Goal: Transaction & Acquisition: Book appointment/travel/reservation

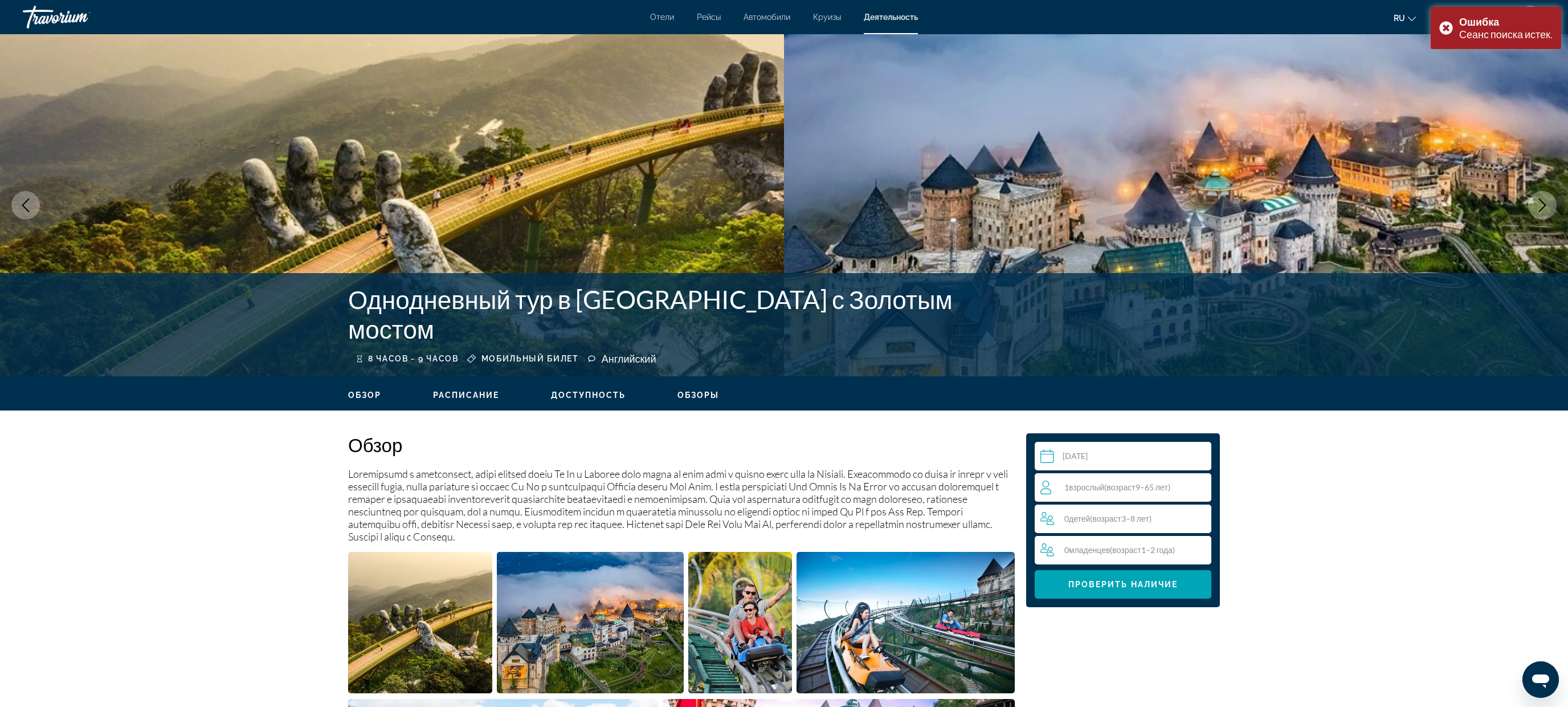
click at [879, 16] on font "Деятельность" at bounding box center [891, 17] width 54 height 9
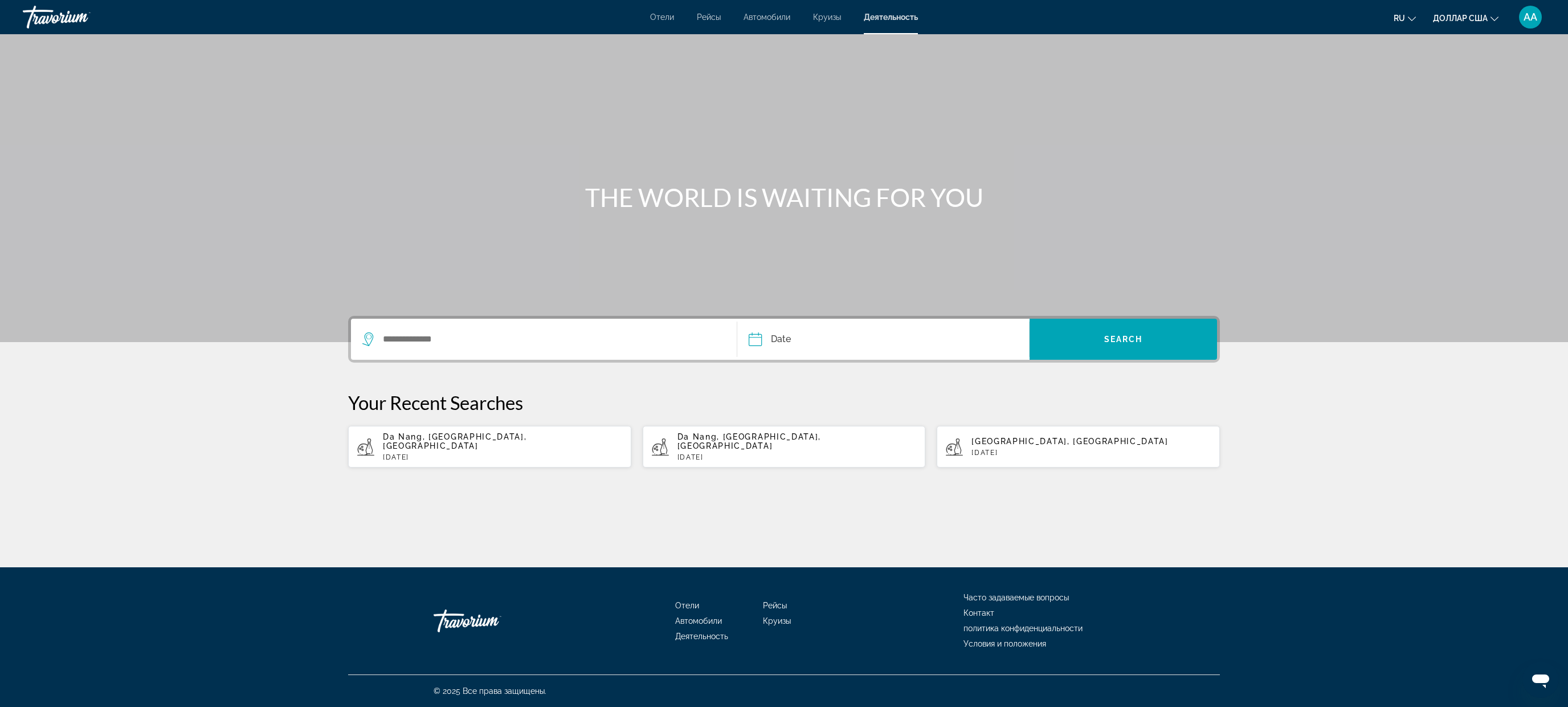
click at [662, 19] on font "Отели" at bounding box center [662, 17] width 24 height 9
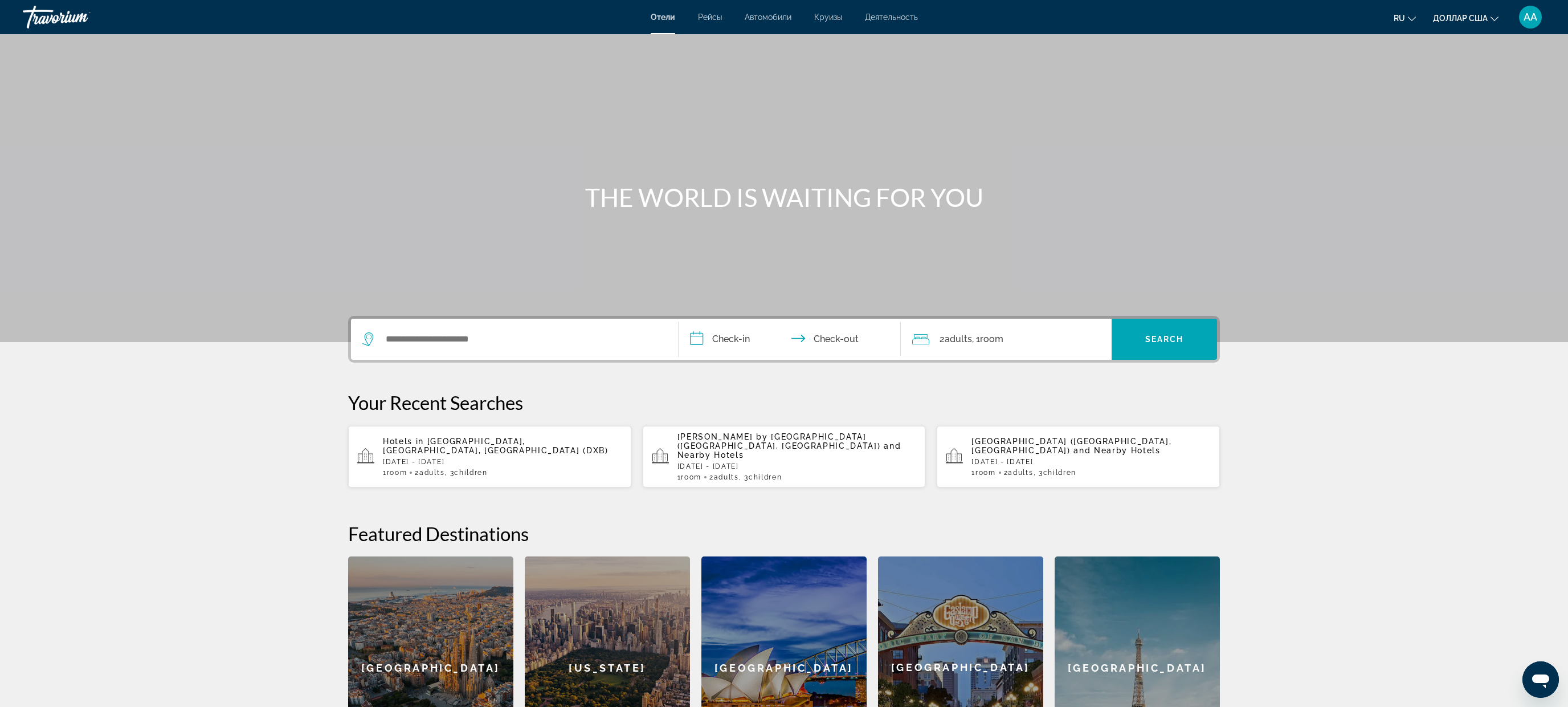
click at [702, 17] on font "Рейсы" at bounding box center [710, 17] width 24 height 9
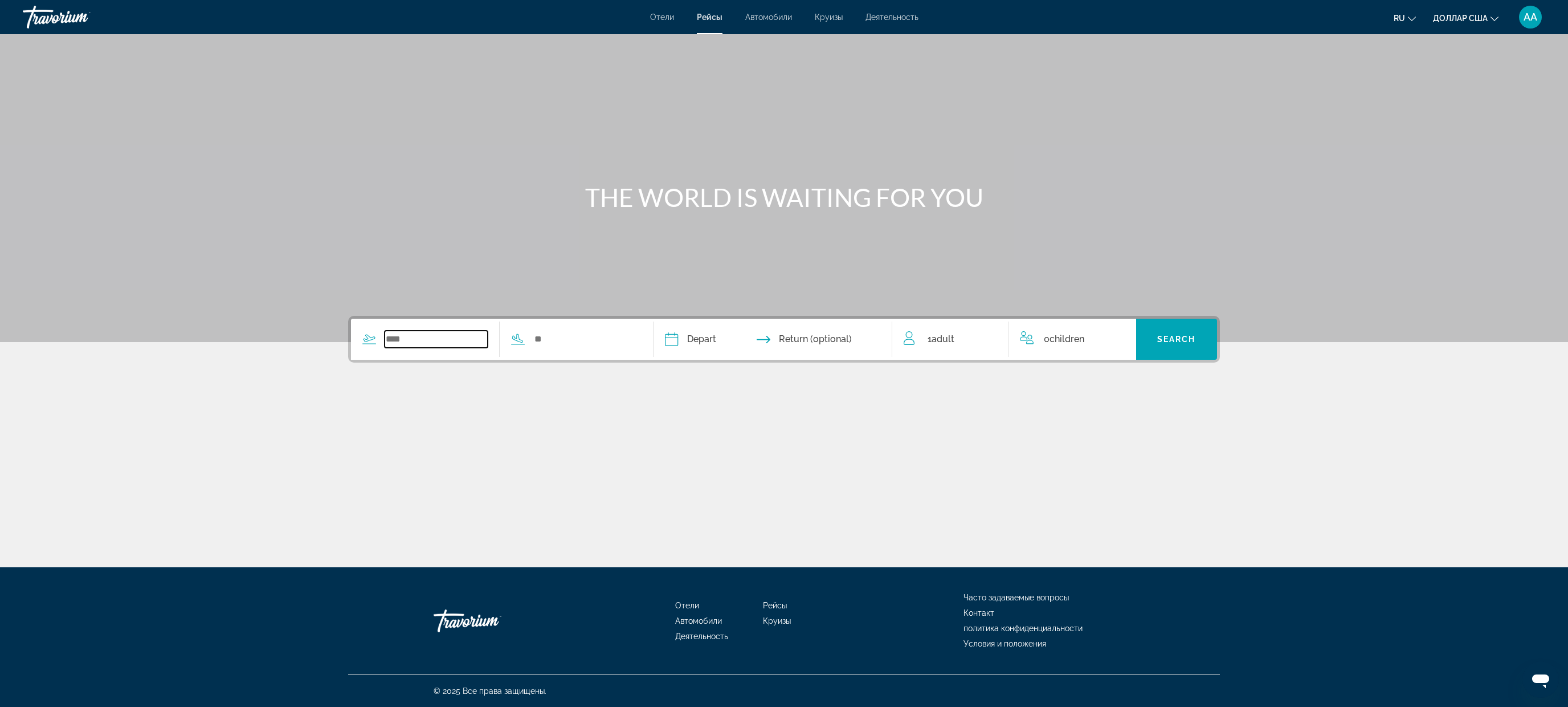
click at [410, 334] on input "Search widget" at bounding box center [436, 339] width 103 height 17
type input "*"
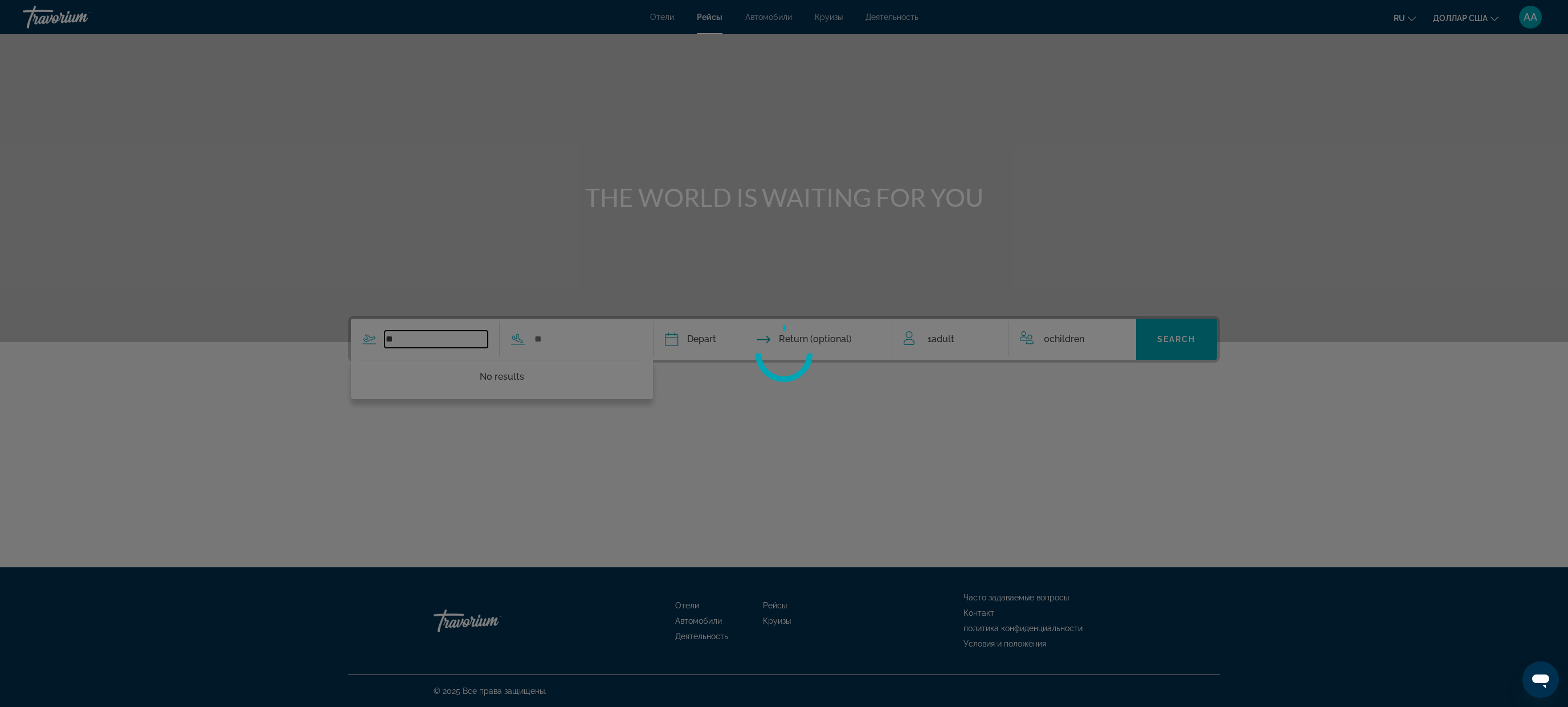
type input "*"
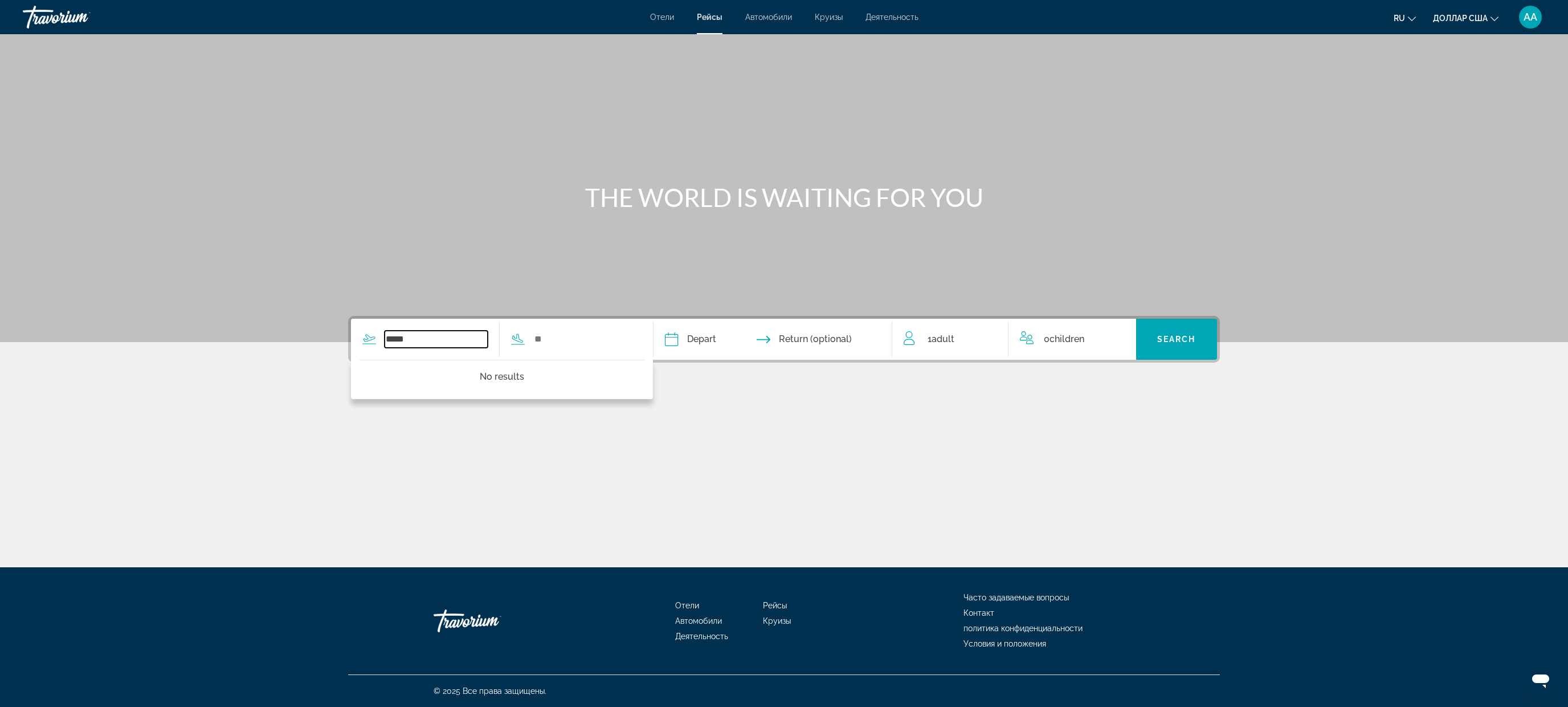
type input "*****"
